Goal: Task Accomplishment & Management: Use online tool/utility

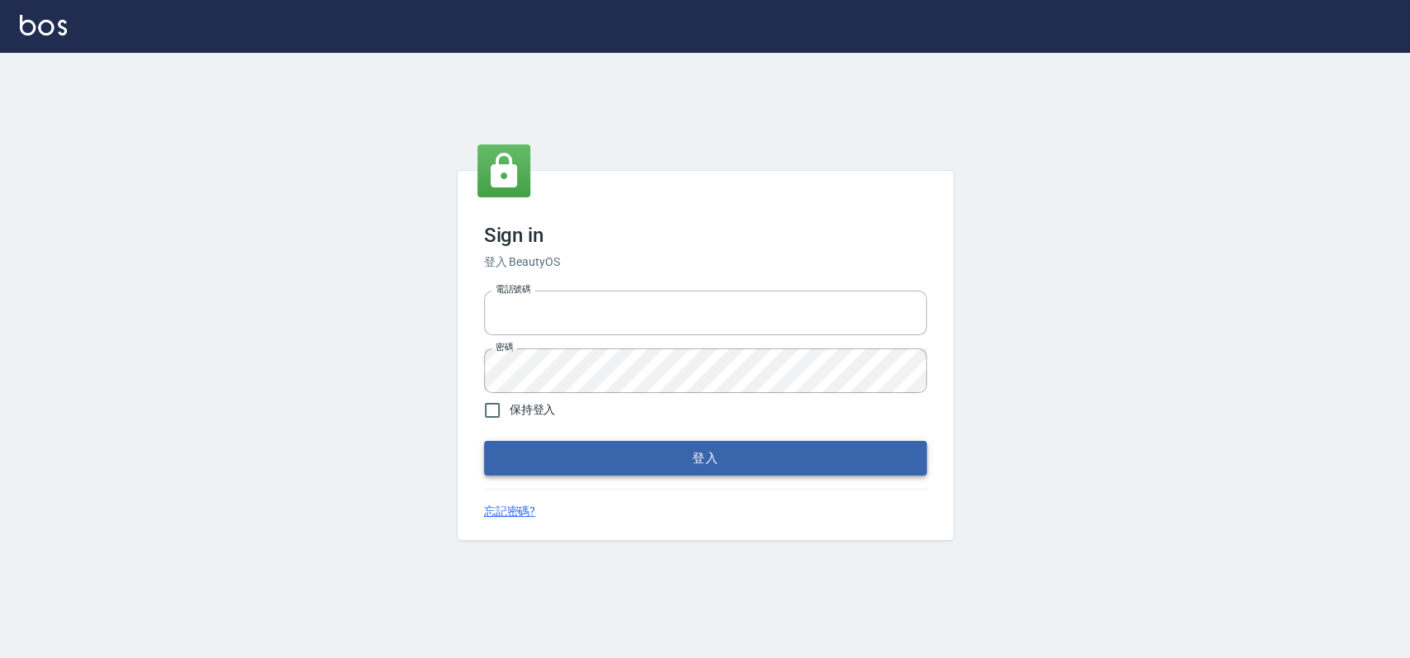
type input "033323173"
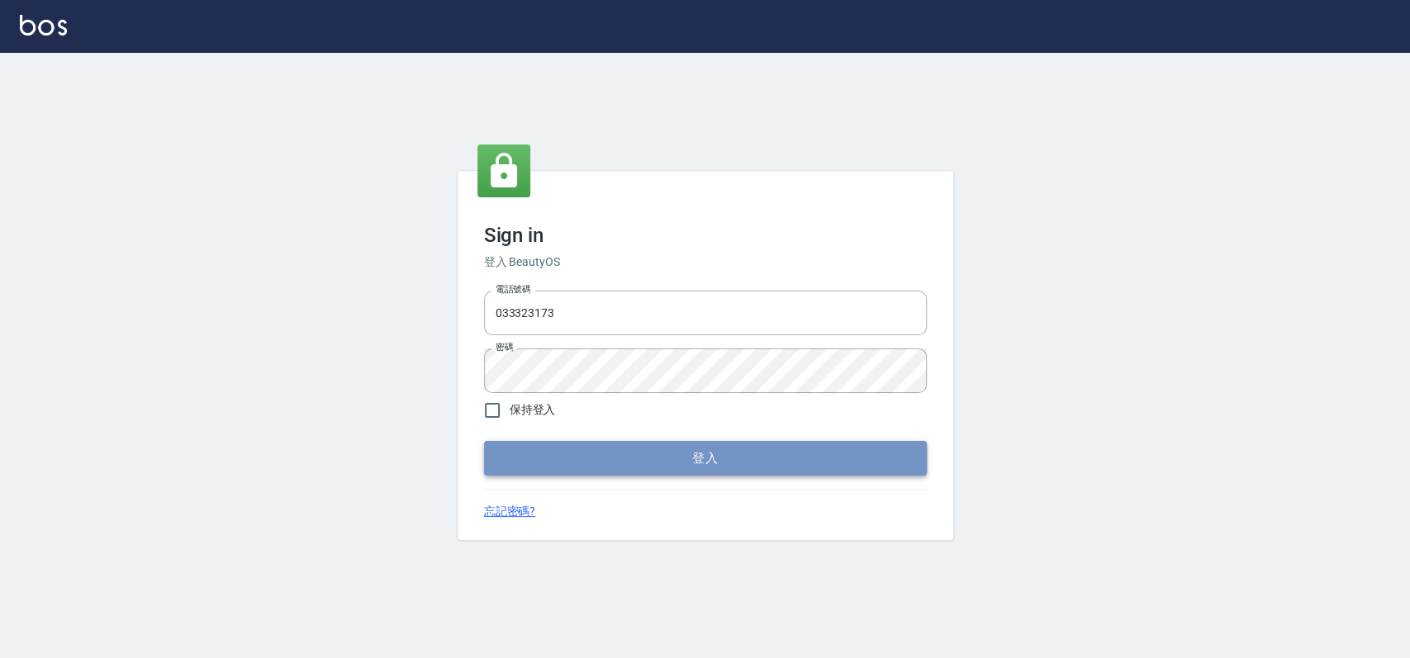
click at [578, 447] on button "登入" at bounding box center [705, 458] width 443 height 35
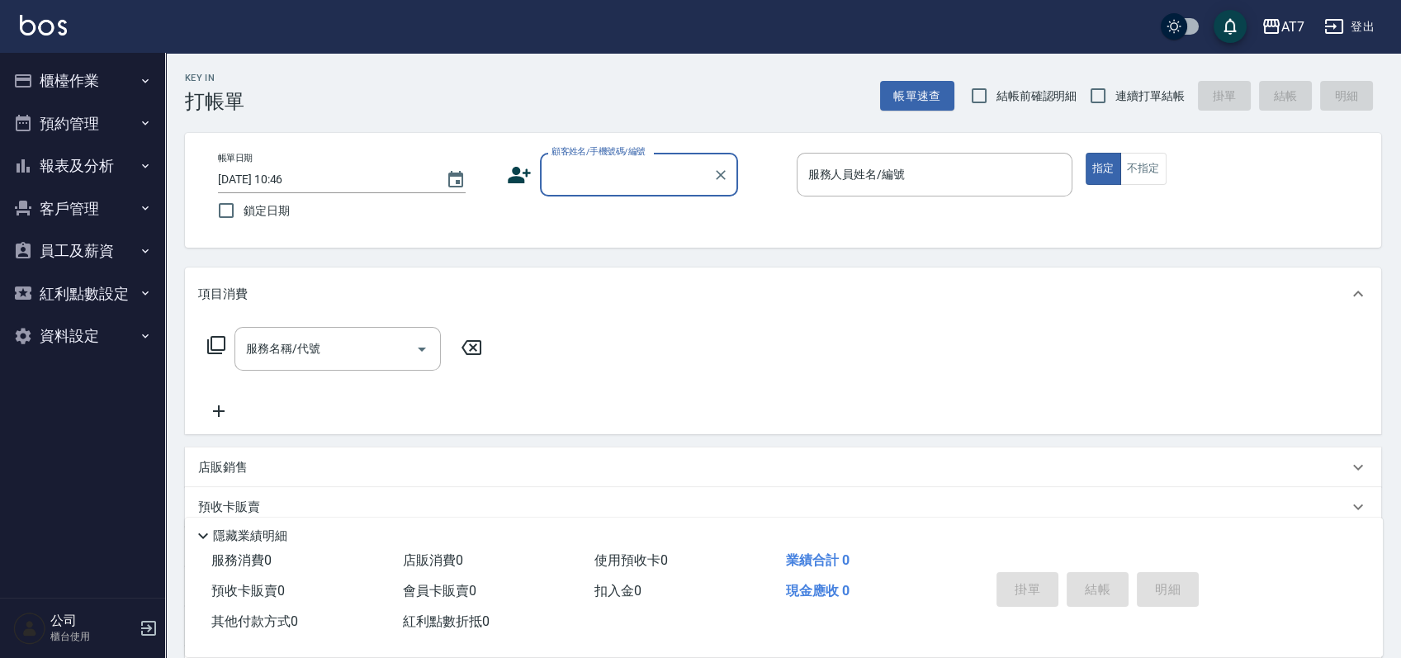
click at [92, 74] on button "櫃檯作業" at bounding box center [83, 80] width 152 height 43
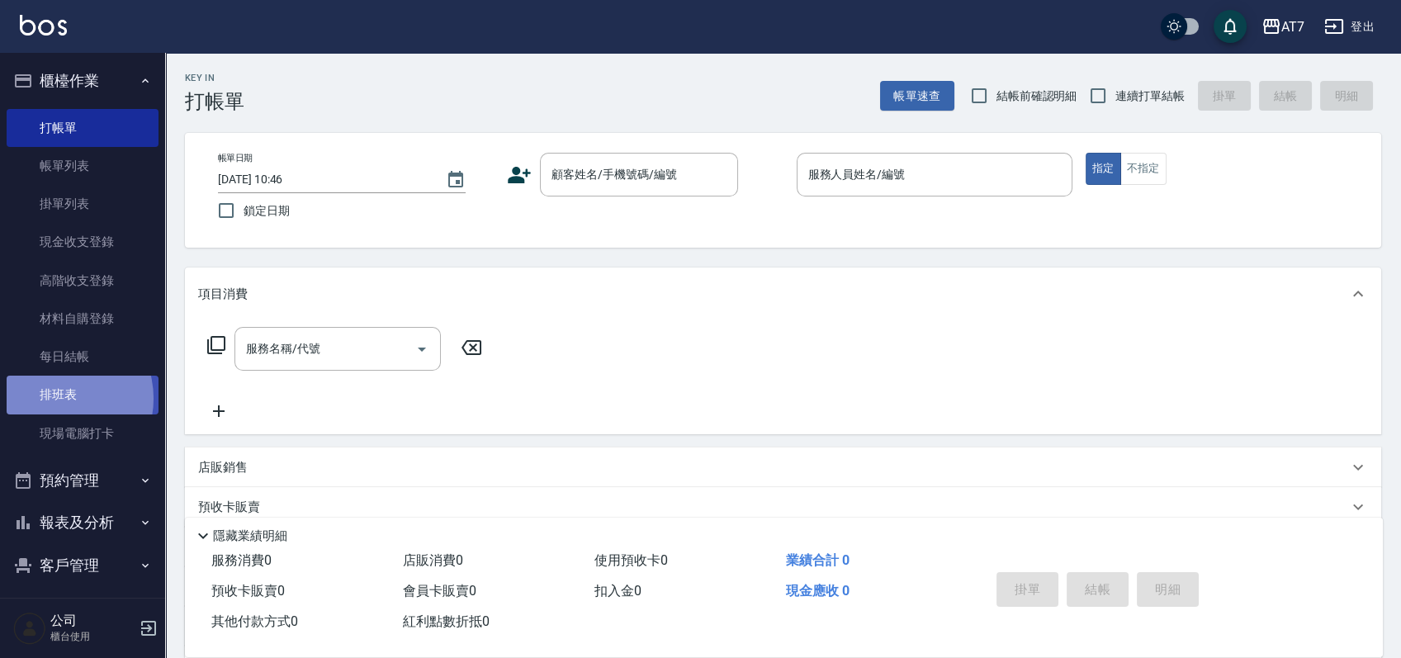
click at [58, 398] on link "排班表" at bounding box center [83, 395] width 152 height 38
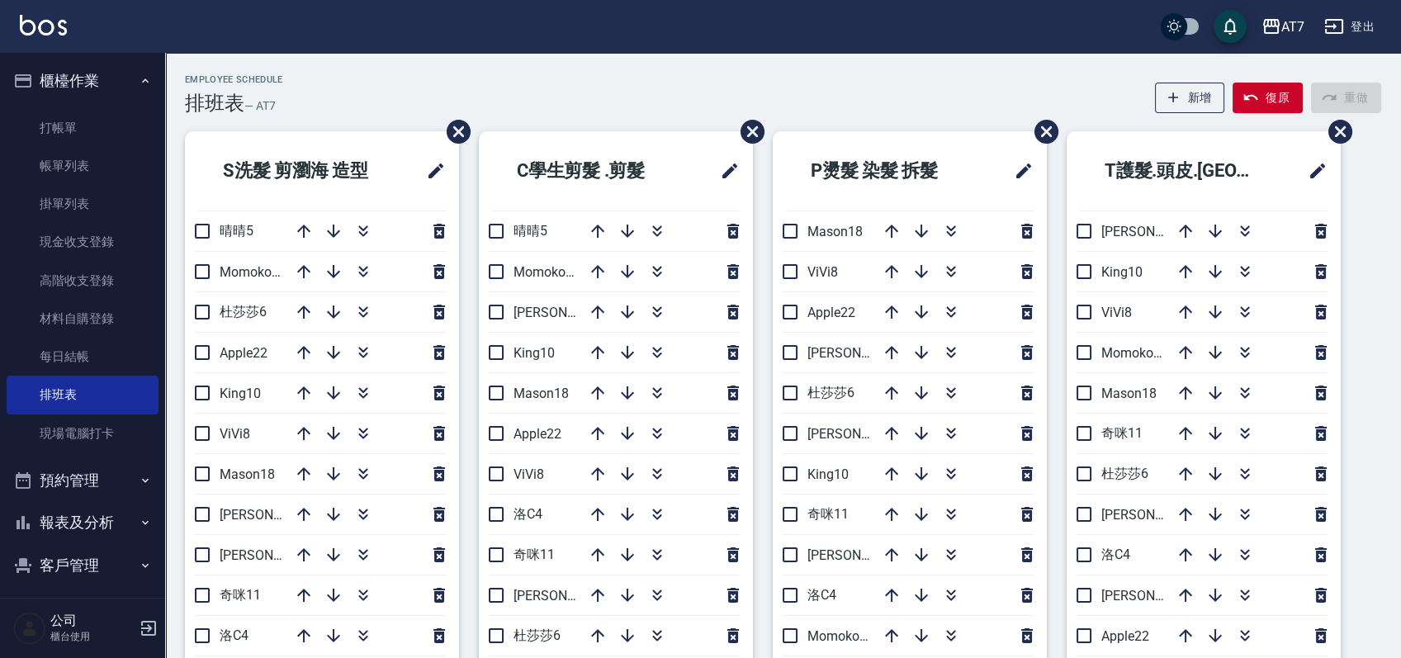
scroll to position [110, 0]
